Goal: Task Accomplishment & Management: Complete application form

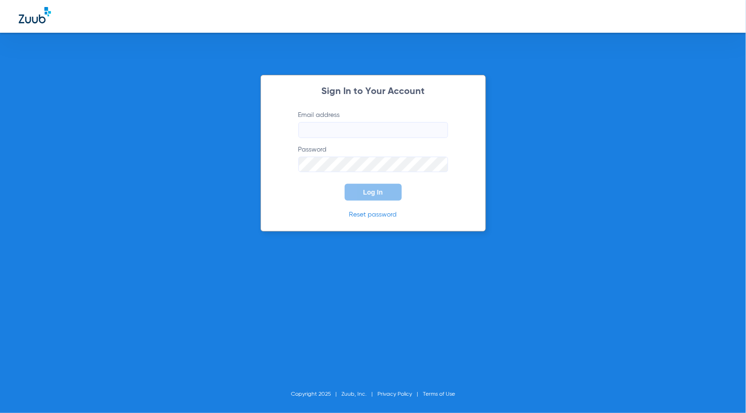
type input "[EMAIL_ADDRESS][DOMAIN_NAME]"
click at [355, 195] on button "Log In" at bounding box center [373, 192] width 57 height 17
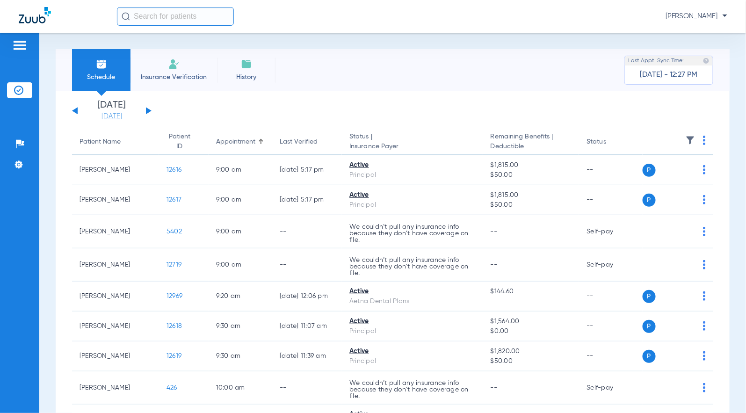
click at [121, 118] on link "[DATE]" at bounding box center [112, 116] width 56 height 9
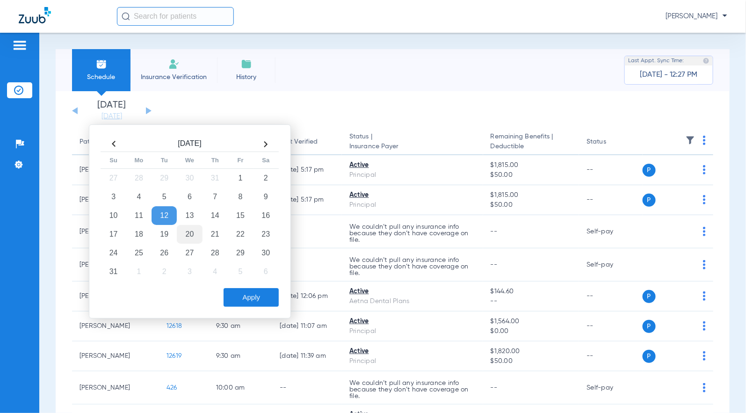
click at [188, 231] on td "20" at bounding box center [189, 234] width 25 height 19
click at [240, 300] on button "Apply" at bounding box center [251, 297] width 55 height 19
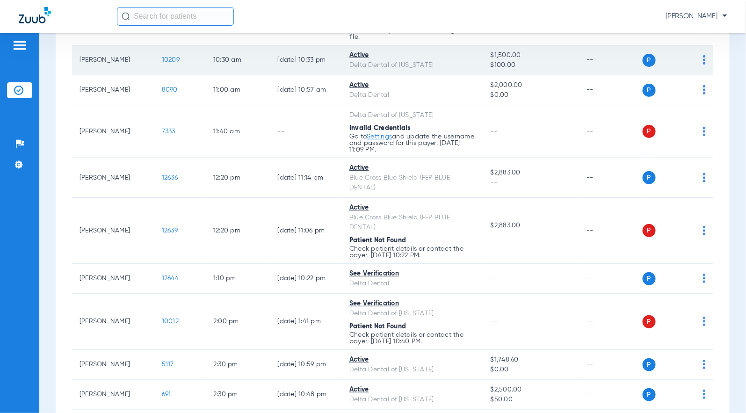
scroll to position [208, 0]
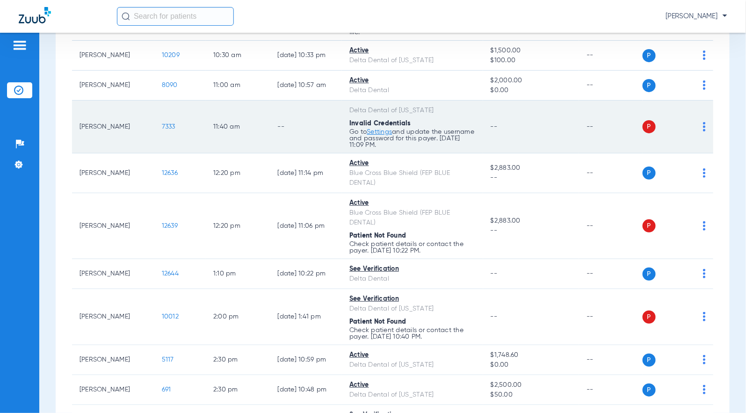
click at [162, 126] on span "7333" at bounding box center [169, 126] width 14 height 7
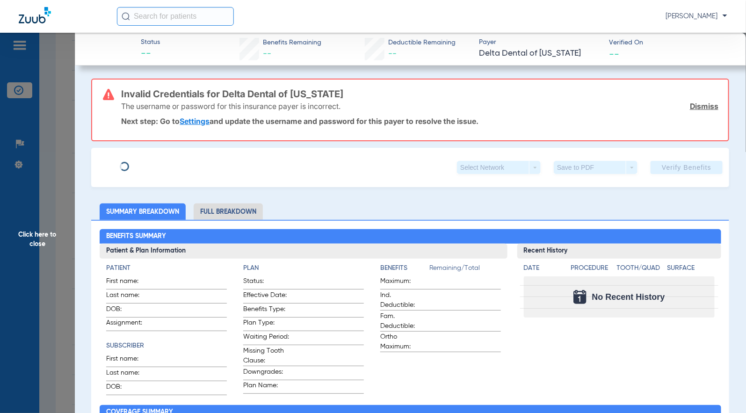
type input "[PERSON_NAME]"
type input "[DATE]"
type input "22785899W"
type input "80000001"
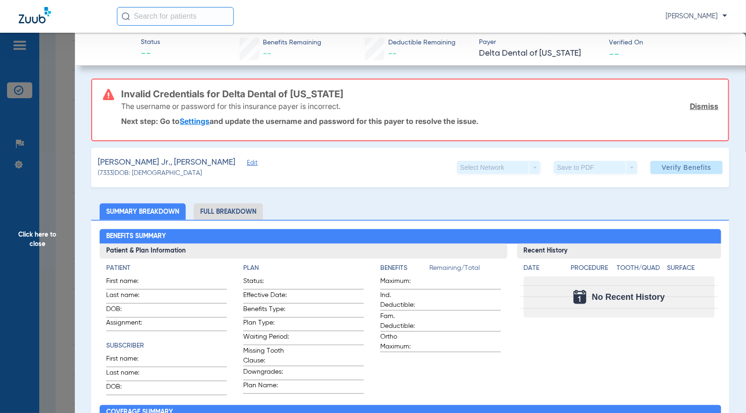
click at [247, 162] on span "Edit" at bounding box center [251, 163] width 8 height 9
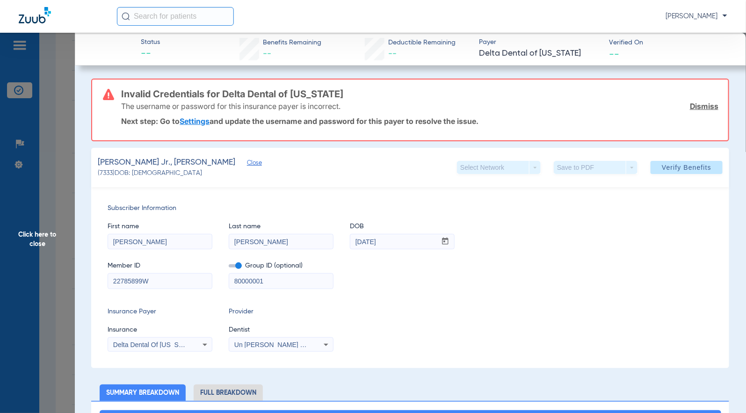
drag, startPoint x: 237, startPoint y: 265, endPoint x: 247, endPoint y: 265, distance: 9.8
click at [237, 265] on span at bounding box center [235, 265] width 13 height 3
click at [229, 267] on input "checkbox" at bounding box center [229, 267] width 0 height 0
click at [668, 168] on span "Verify Benefits" at bounding box center [687, 167] width 50 height 7
click at [642, 258] on div "Member ID 22785899W Group ID (optional) 80000001" at bounding box center [410, 271] width 605 height 36
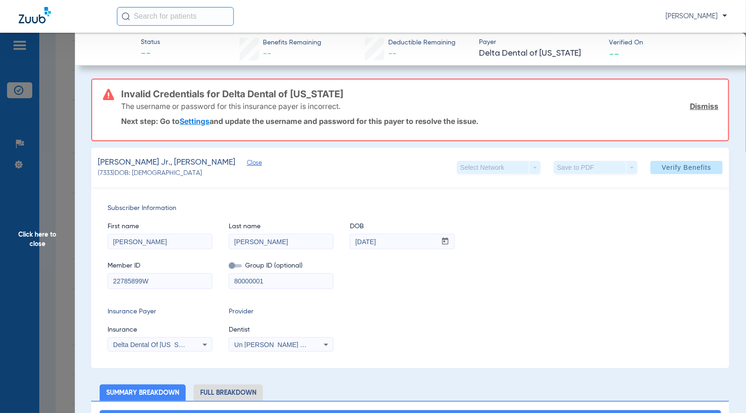
click at [192, 342] on div "Delta Dental Of [US_STATE]" at bounding box center [160, 344] width 104 height 11
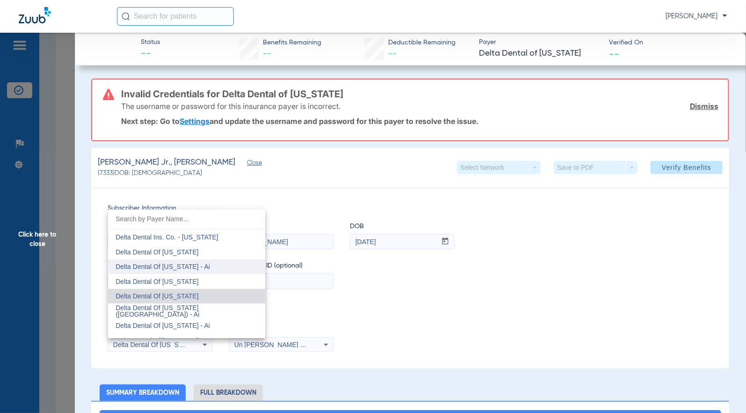
scroll to position [1740, 0]
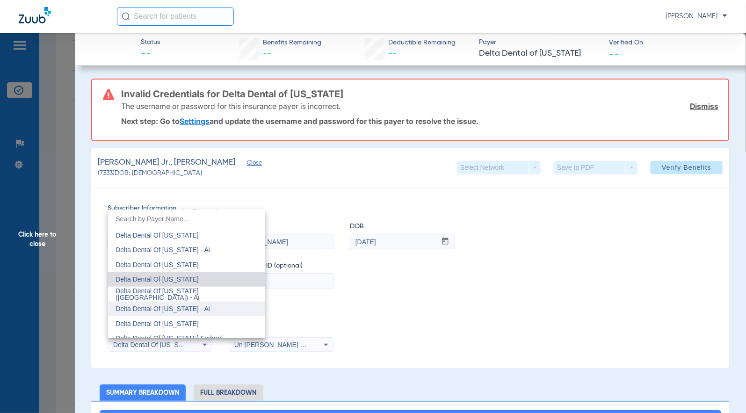
click at [222, 305] on mat-option "Delta Dental Of [US_STATE] - Ai" at bounding box center [186, 309] width 157 height 15
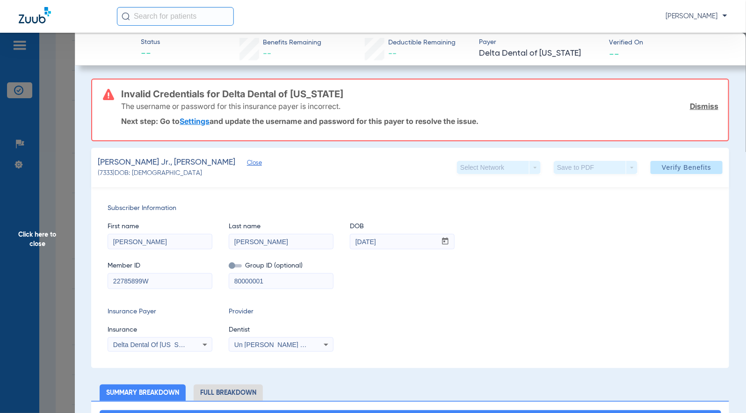
click at [183, 340] on div "Delta Dental Of [US_STATE] - Ai" at bounding box center [160, 344] width 104 height 11
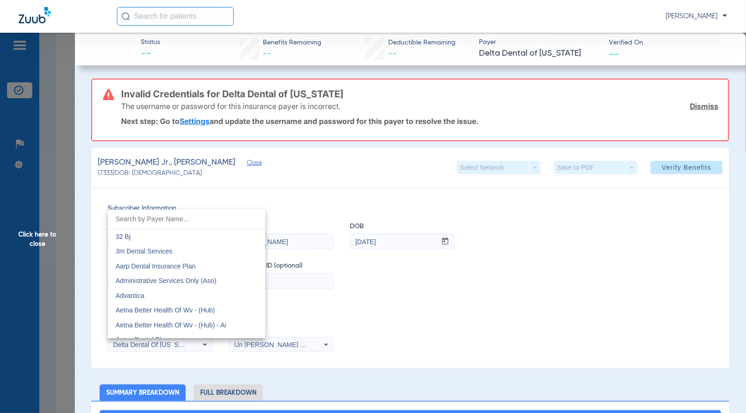
scroll to position [1717, 0]
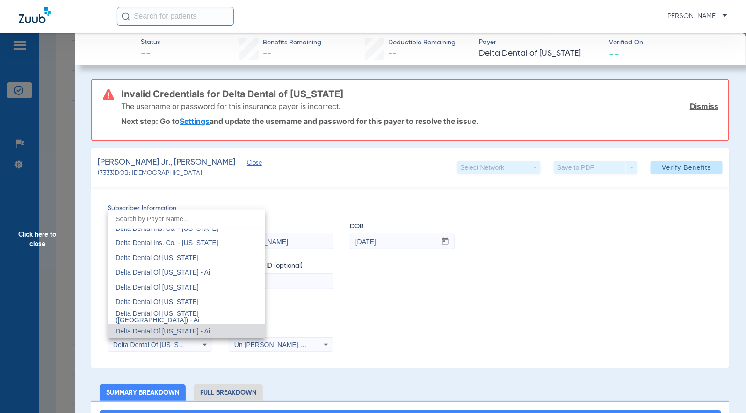
drag, startPoint x: 204, startPoint y: 317, endPoint x: 260, endPoint y: 305, distance: 57.3
click at [199, 318] on span "Delta Dental Of [US_STATE] ([GEOGRAPHIC_DATA]) - Ai" at bounding box center [158, 317] width 84 height 14
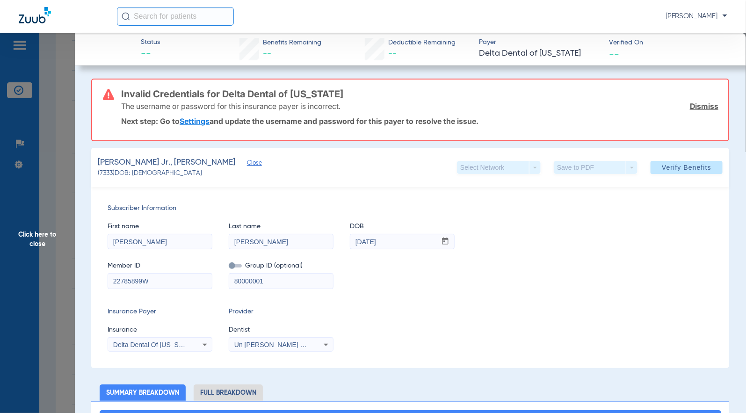
click at [592, 249] on div "First name [PERSON_NAME] name [PERSON_NAME] DOB mm / dd / yyyy [DATE] Member ID…" at bounding box center [410, 251] width 605 height 76
click at [685, 161] on span at bounding box center [687, 167] width 72 height 22
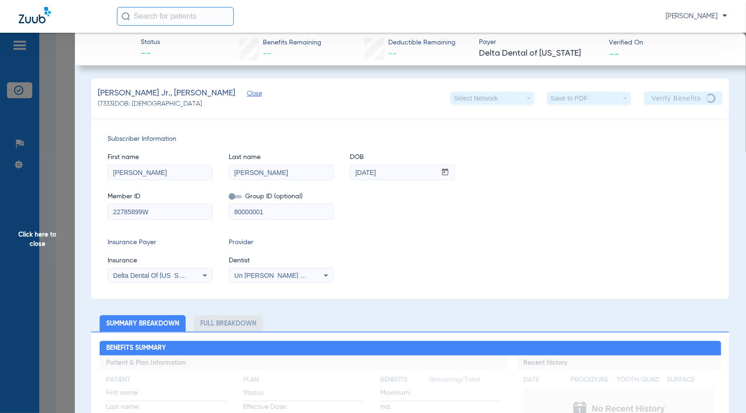
click at [702, 159] on div "First name [PERSON_NAME] name [PERSON_NAME] DOB mm / dd / yyyy [DATE]" at bounding box center [410, 162] width 605 height 36
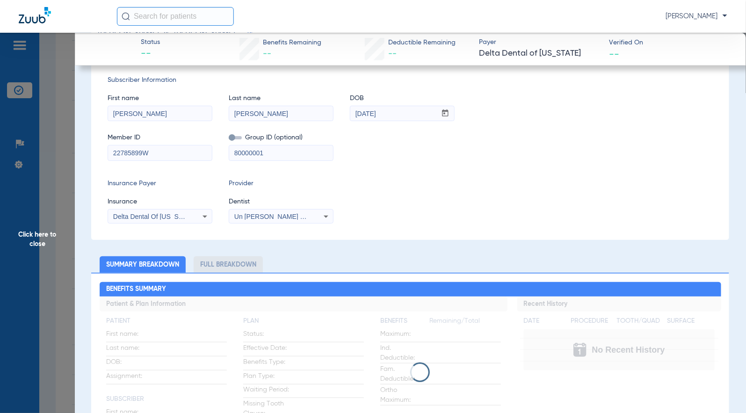
scroll to position [0, 0]
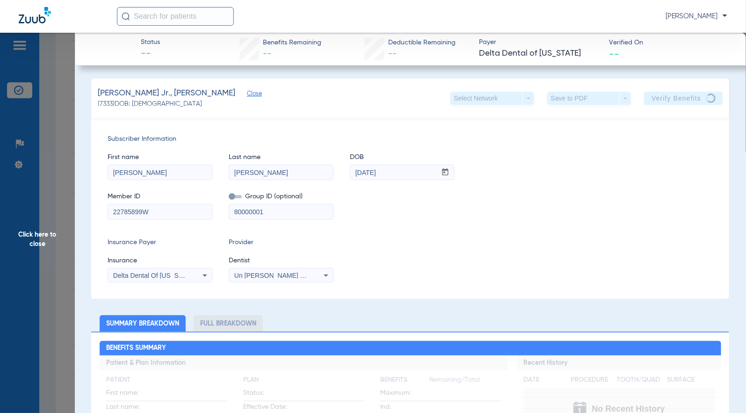
click at [663, 235] on div "Subscriber Information First name [PERSON_NAME] name [PERSON_NAME] DOB mm / dd …" at bounding box center [410, 208] width 638 height 181
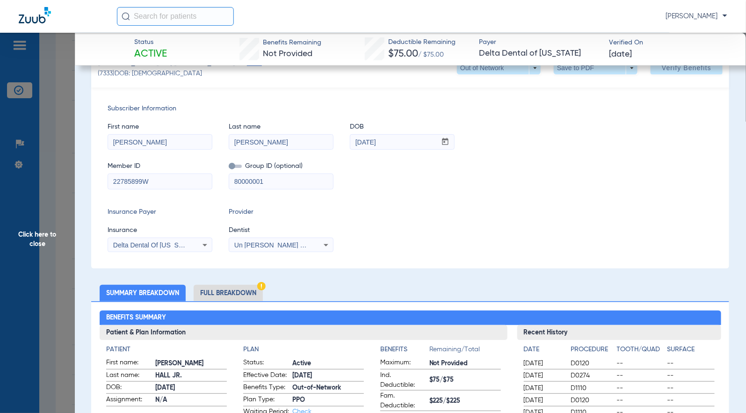
scroll to position [156, 0]
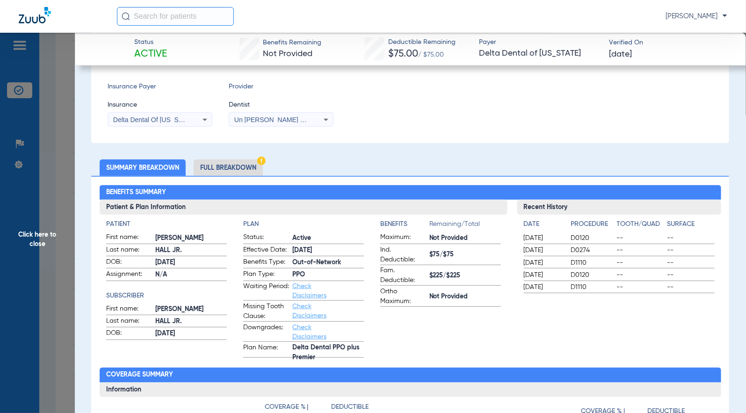
click at [225, 159] on li "Full Breakdown" at bounding box center [228, 167] width 69 height 16
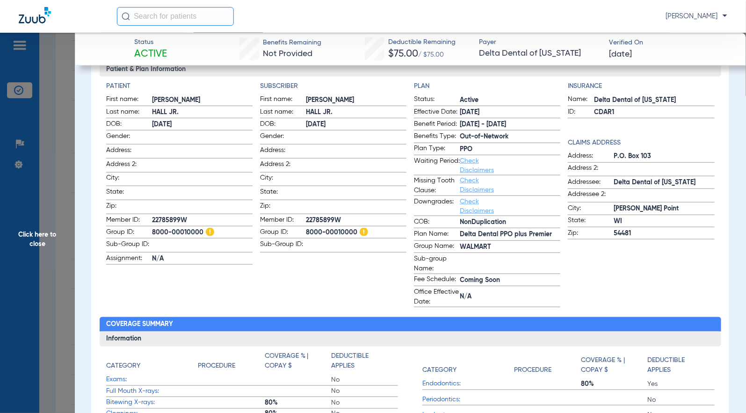
scroll to position [415, 0]
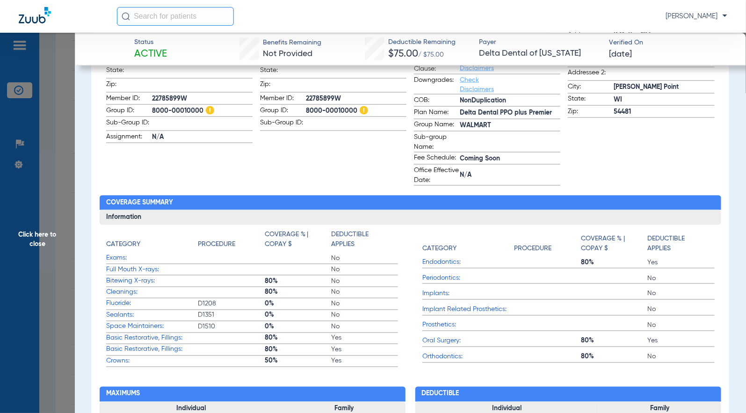
click at [43, 232] on span "Click here to close" at bounding box center [37, 239] width 75 height 413
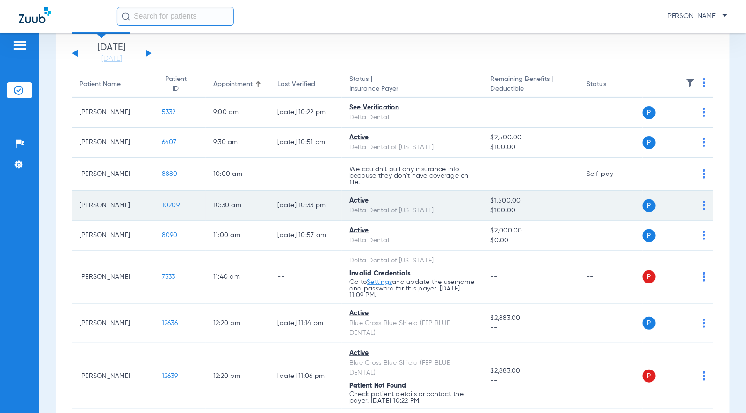
scroll to position [0, 0]
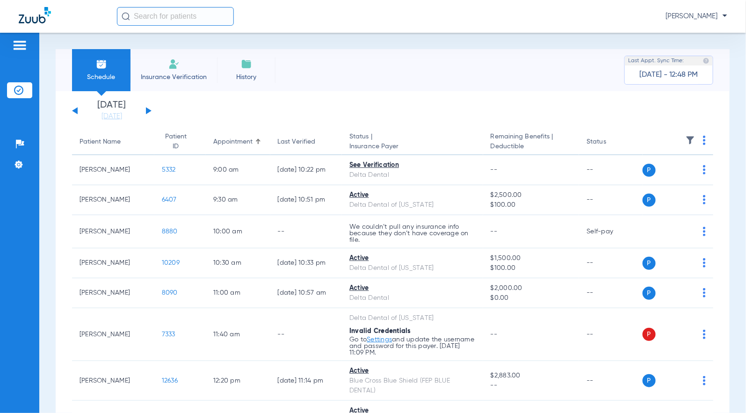
click at [150, 113] on div "[DATE] [DATE] [DATE] [DATE] [DATE] [DATE] [DATE] [DATE] [DATE] [DATE] [DATE] [D…" at bounding box center [112, 111] width 80 height 21
click at [148, 112] on button at bounding box center [149, 110] width 6 height 7
